Goal: Obtain resource: Obtain resource

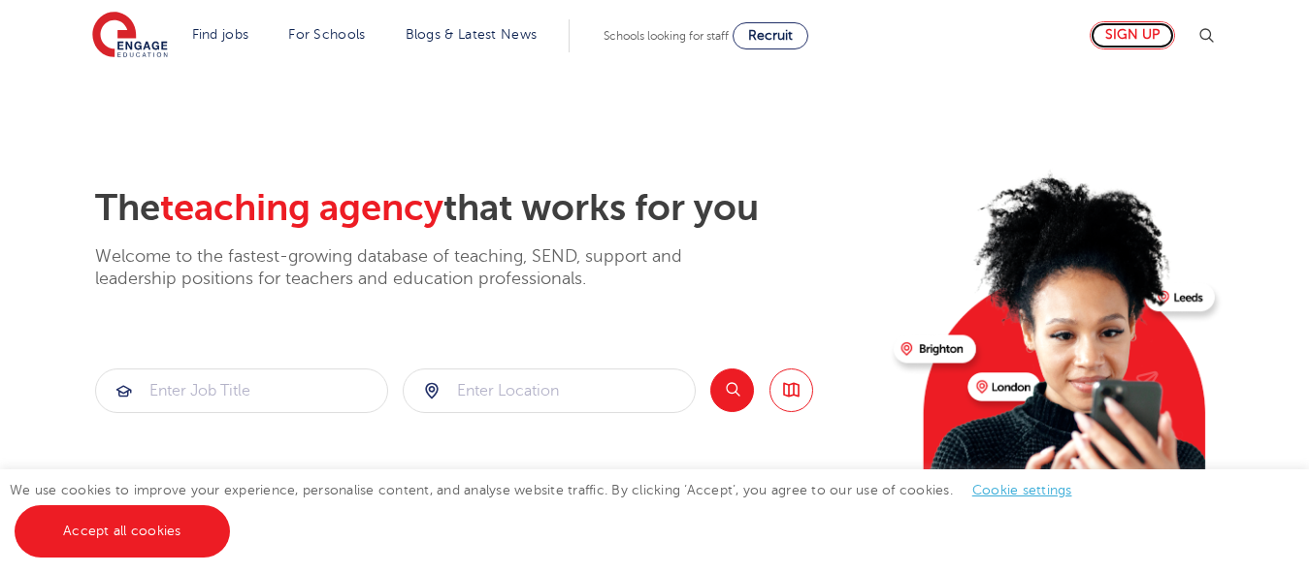
click at [1127, 38] on link "Sign up" at bounding box center [1132, 35] width 85 height 28
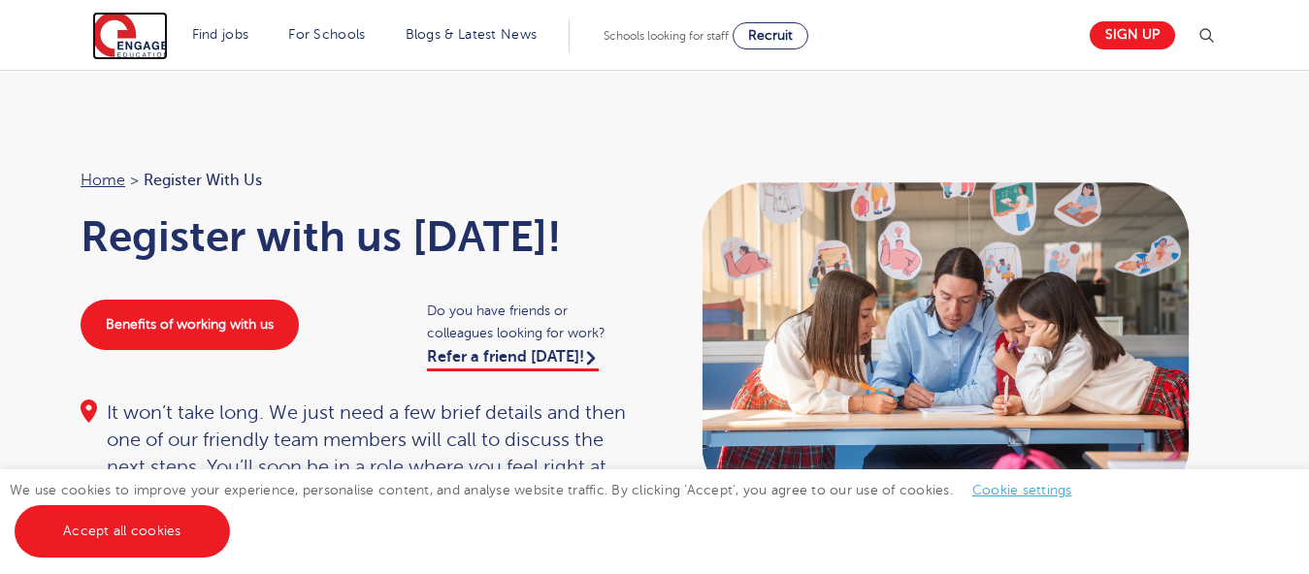
click at [161, 49] on img at bounding box center [130, 36] width 76 height 49
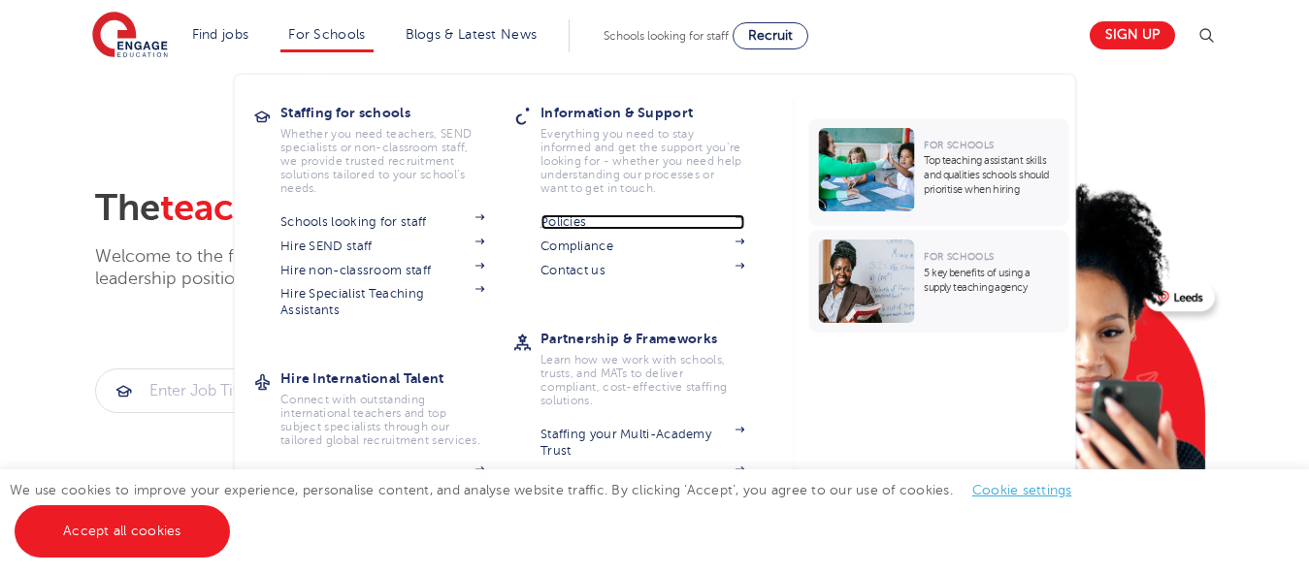
click at [567, 224] on link "Policies" at bounding box center [643, 222] width 204 height 16
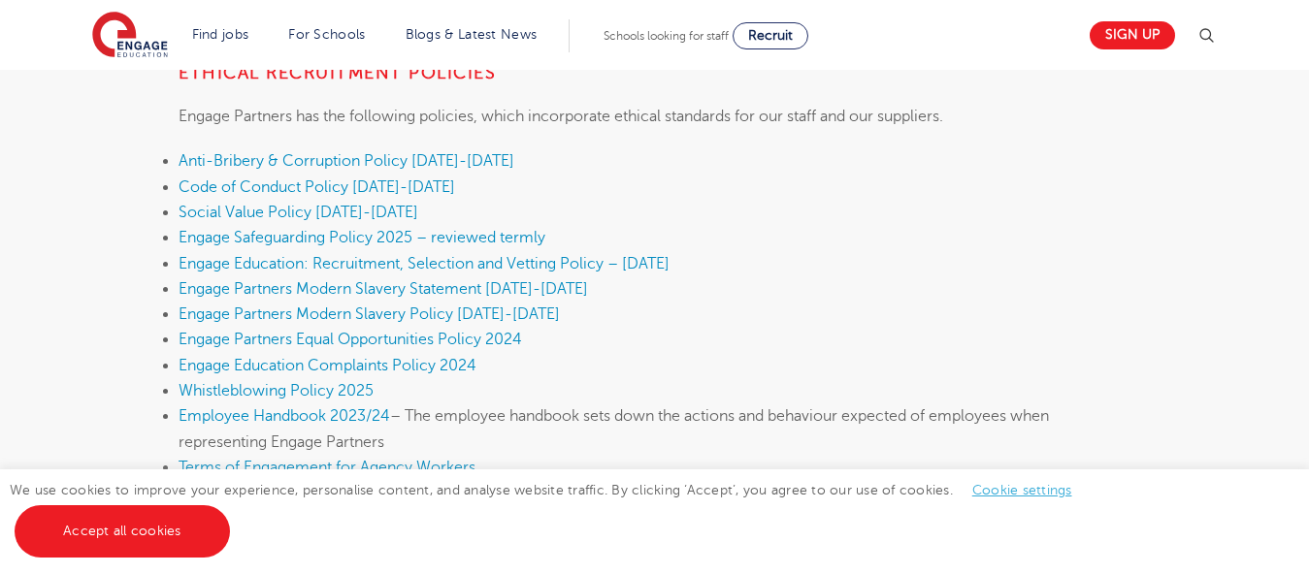
scroll to position [582, 0]
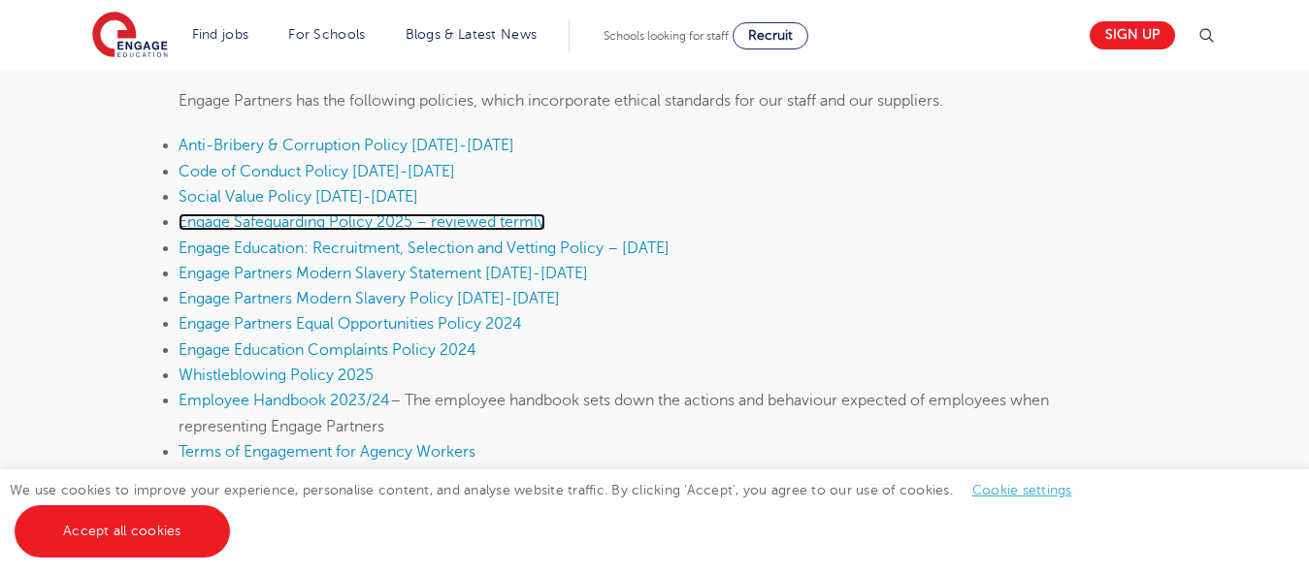
click at [310, 225] on link "Engage Safeguarding Policy 2025 – reviewed termly" at bounding box center [362, 221] width 367 height 17
